Goal: Communication & Community: Answer question/provide support

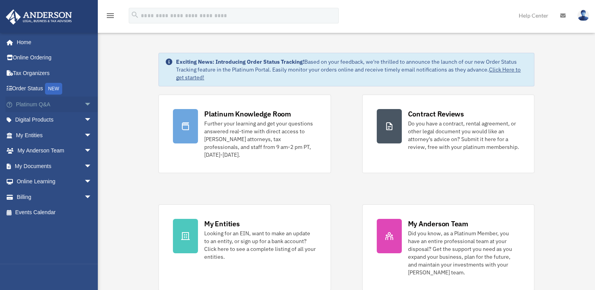
click at [84, 104] on span "arrow_drop_down" at bounding box center [92, 105] width 16 height 16
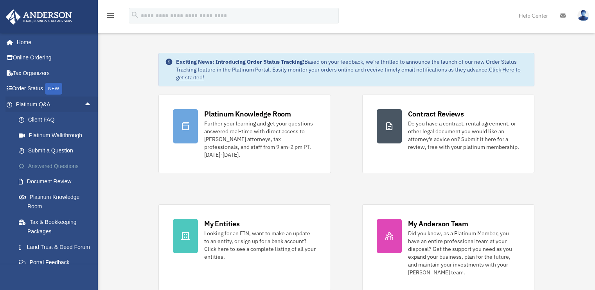
click at [52, 161] on link "Answered Questions" at bounding box center [57, 166] width 93 height 16
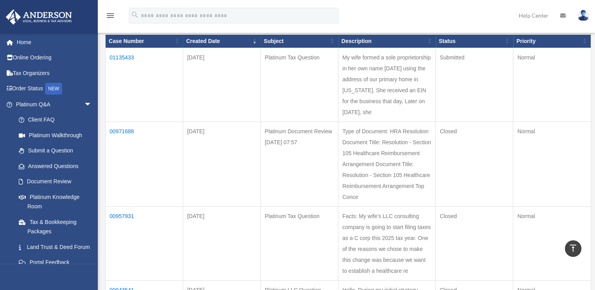
scroll to position [78, 0]
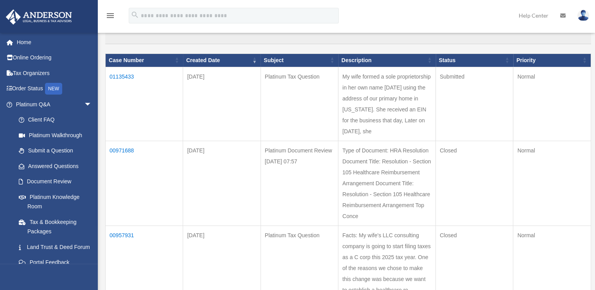
click at [130, 76] on td "01135433" at bounding box center [144, 104] width 77 height 74
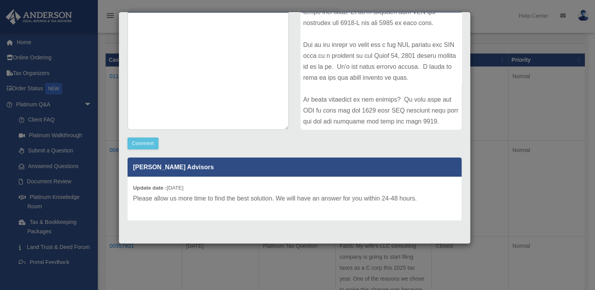
scroll to position [0, 0]
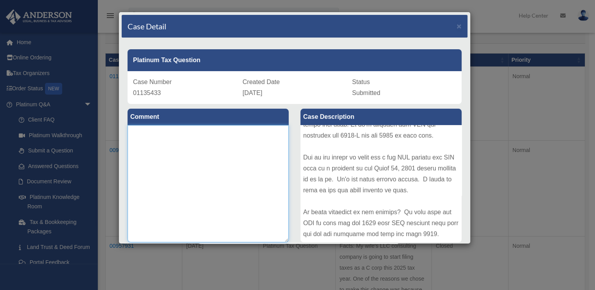
click at [188, 157] on textarea at bounding box center [207, 183] width 161 height 117
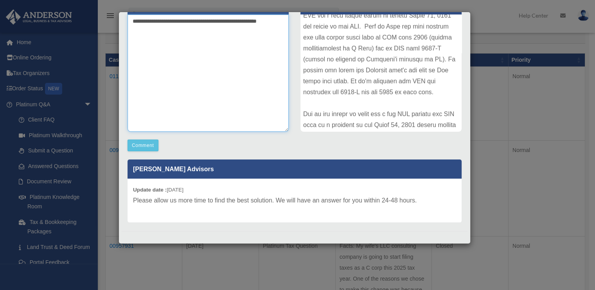
scroll to position [113, 0]
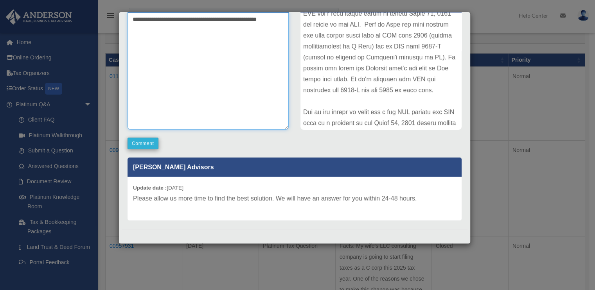
type textarea "**********"
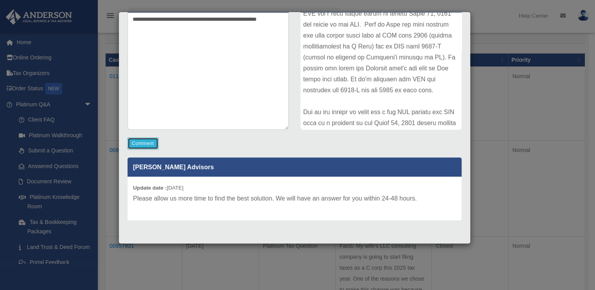
click at [145, 145] on button "Comment" at bounding box center [142, 144] width 31 height 12
